Goal: Complete application form

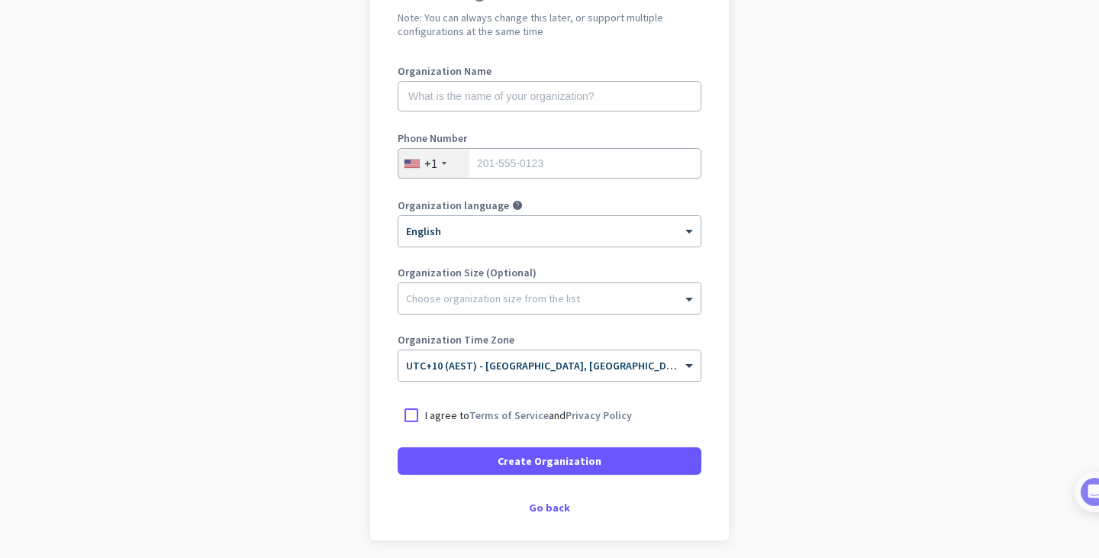
scroll to position [166, 0]
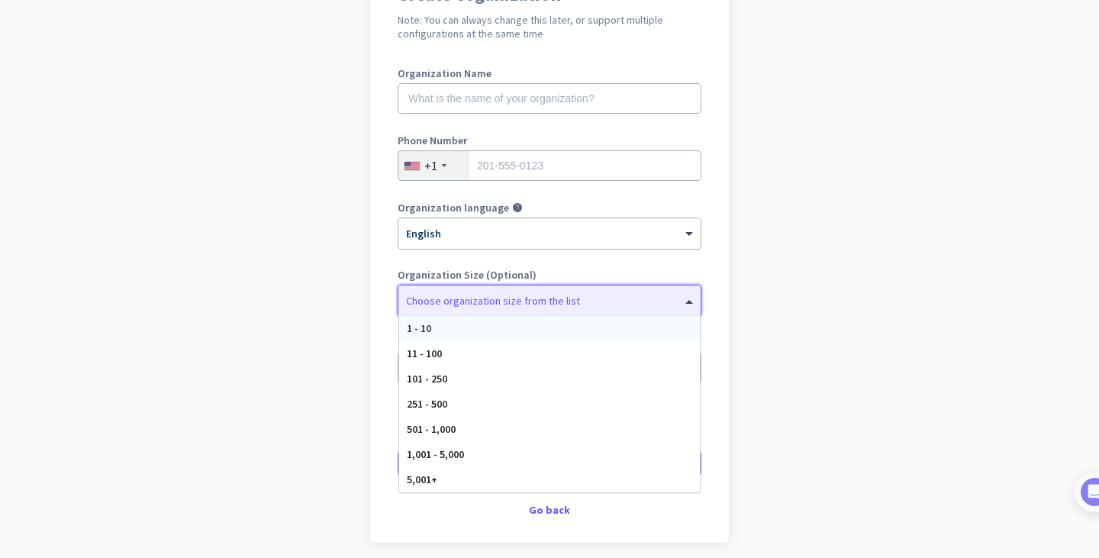
click at [533, 304] on div at bounding box center [549, 296] width 302 height 15
click at [783, 252] on app-onboarding-organization "Create Organization Note: You can always change this later, or support multiple…" at bounding box center [549, 288] width 1099 height 661
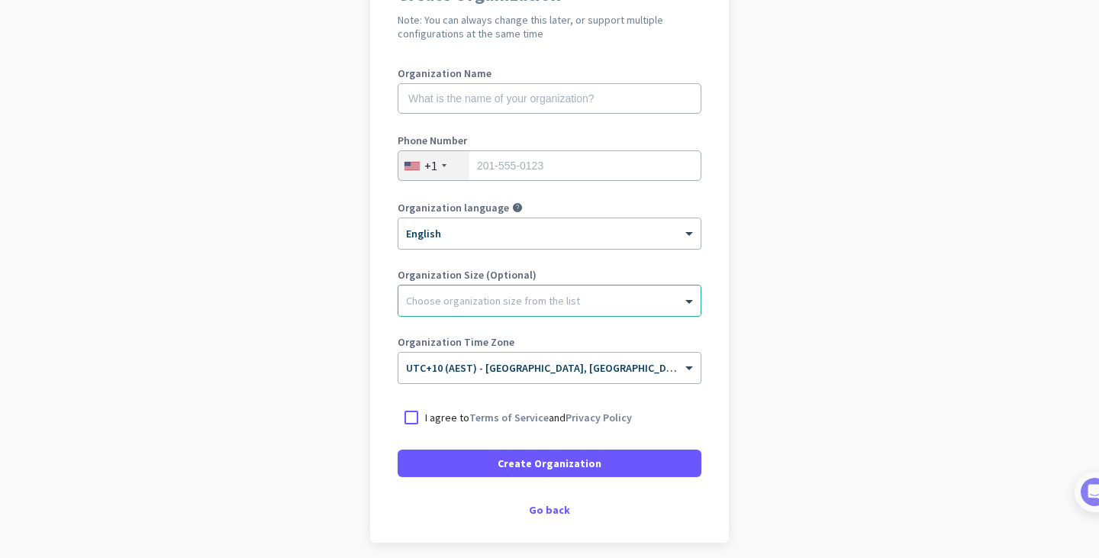
click at [427, 166] on div "+1" at bounding box center [430, 165] width 13 height 15
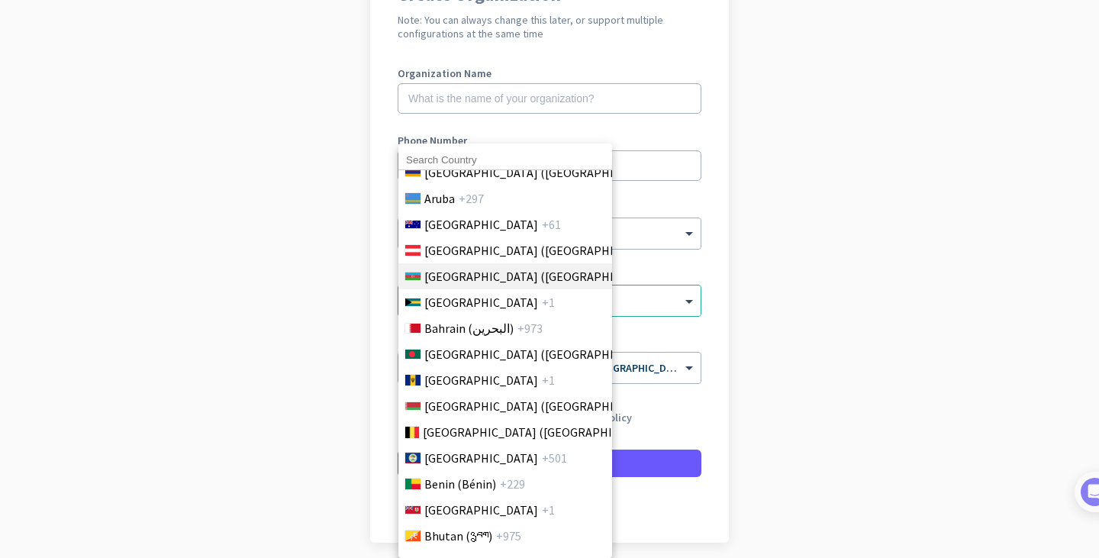
scroll to position [418, 0]
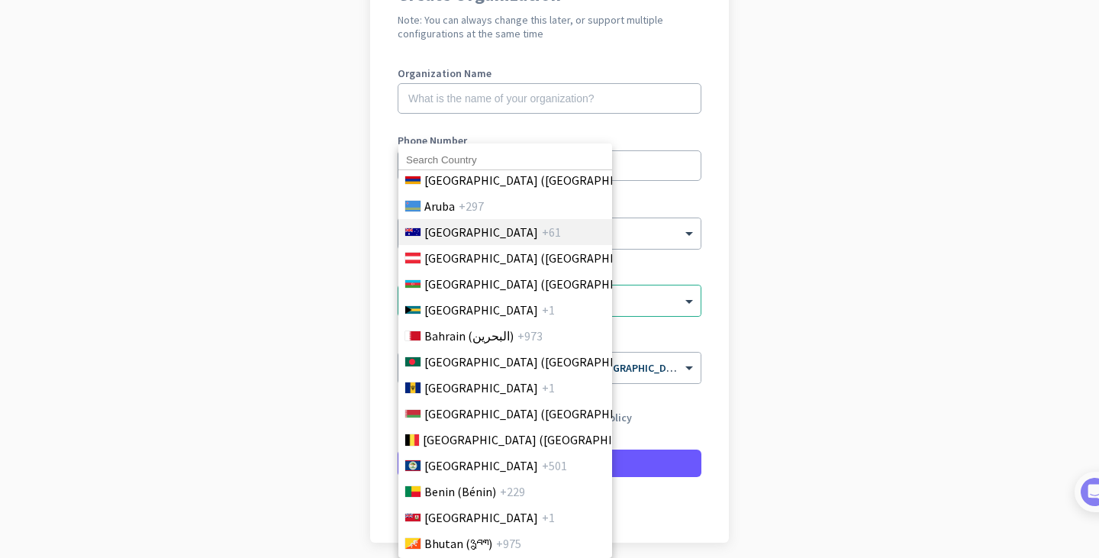
click at [491, 241] on li "[GEOGRAPHIC_DATA] +61" at bounding box center [505, 232] width 214 height 26
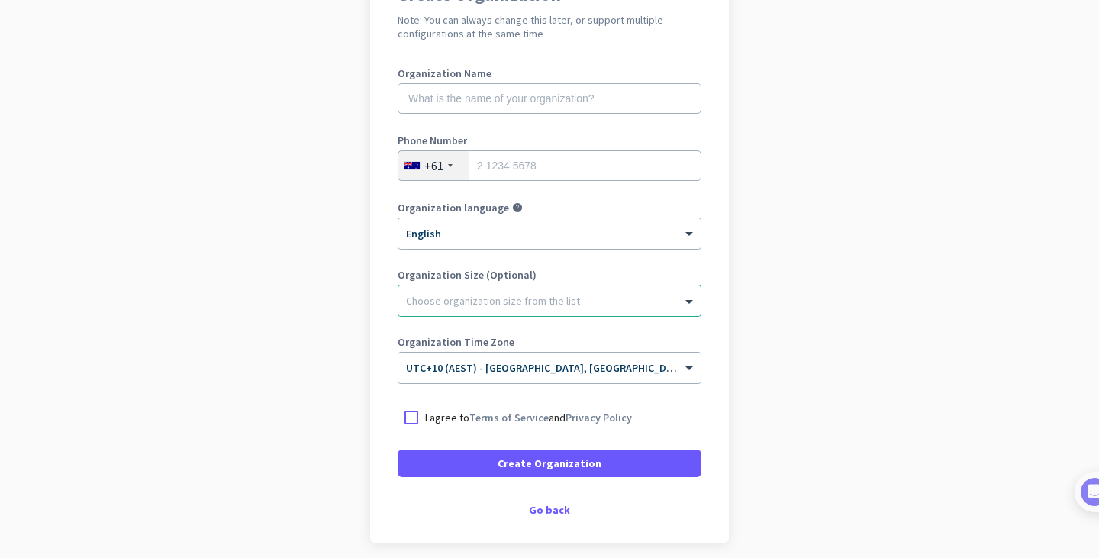
click at [491, 241] on div "× English" at bounding box center [549, 233] width 302 height 31
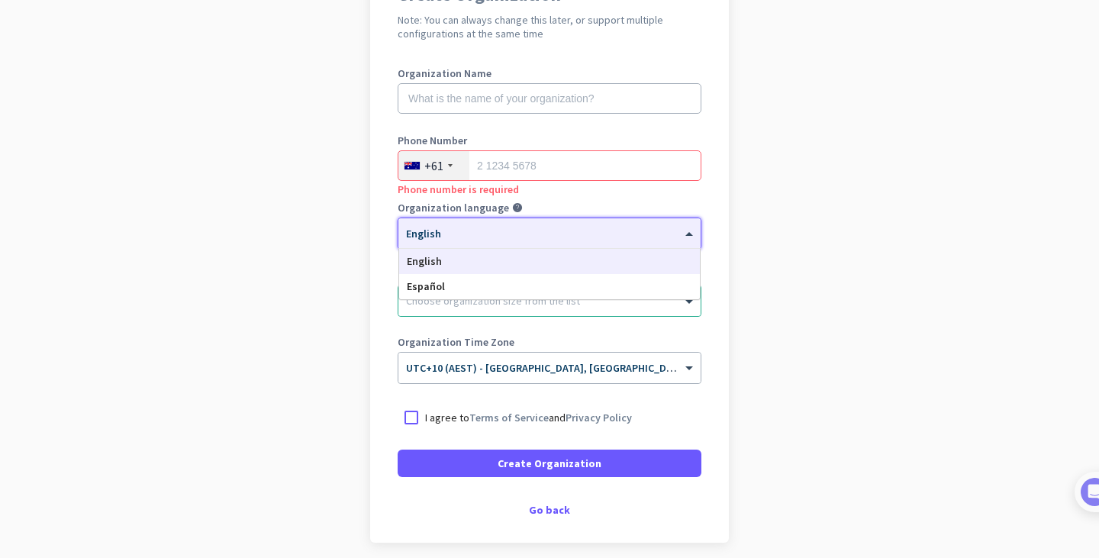
click at [445, 227] on div at bounding box center [549, 228] width 302 height 13
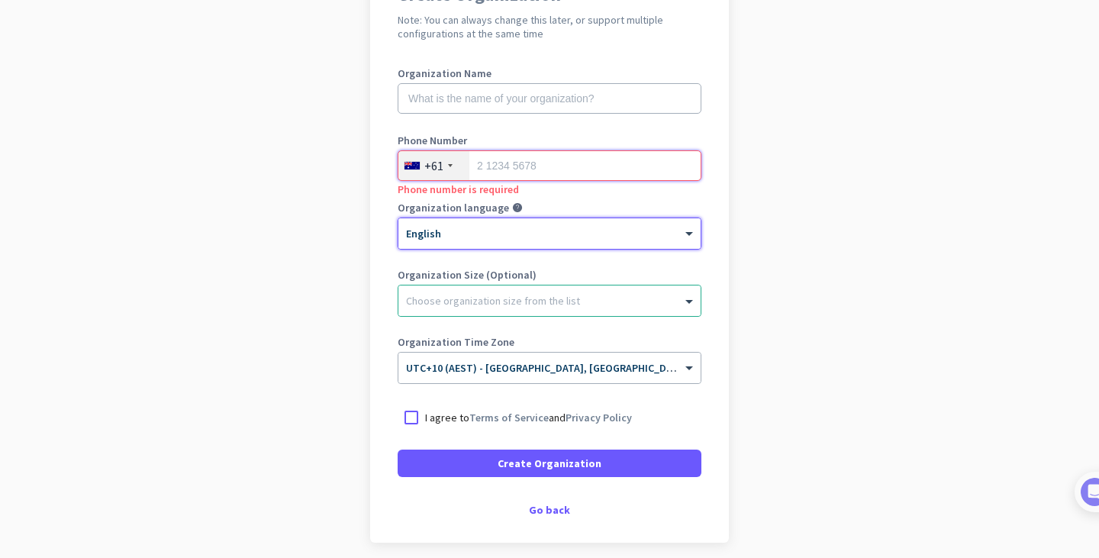
click at [562, 166] on input "tel" at bounding box center [550, 165] width 304 height 31
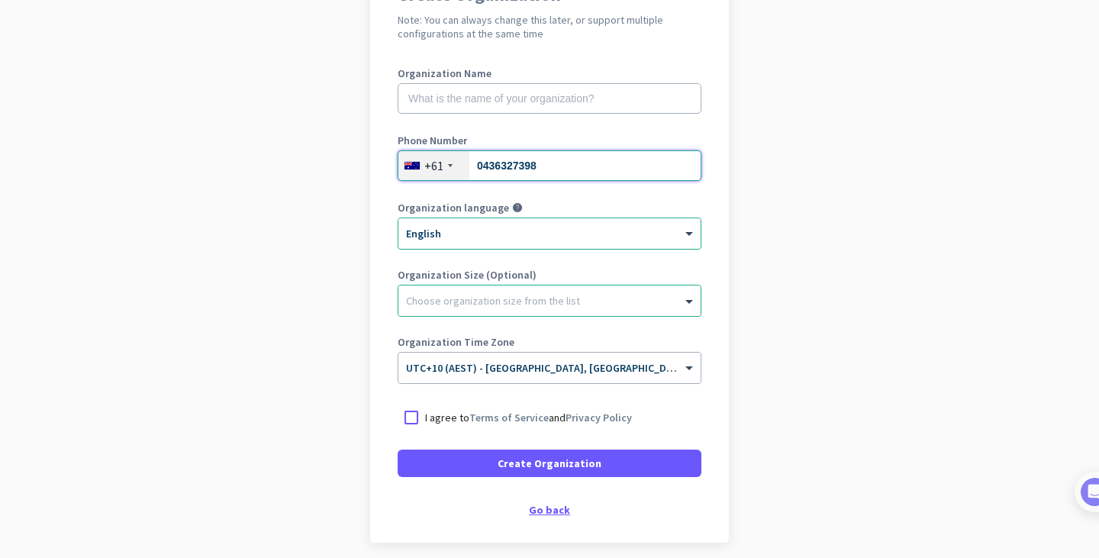
type input "0436327398"
click at [553, 508] on div "Go back" at bounding box center [550, 509] width 304 height 11
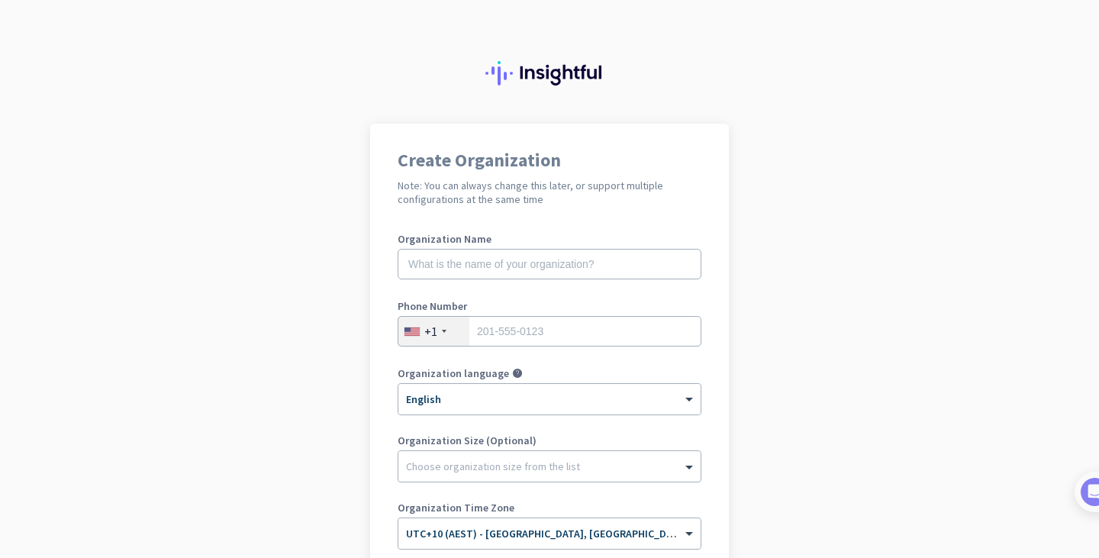
scroll to position [227, 0]
